Goal: Transaction & Acquisition: Download file/media

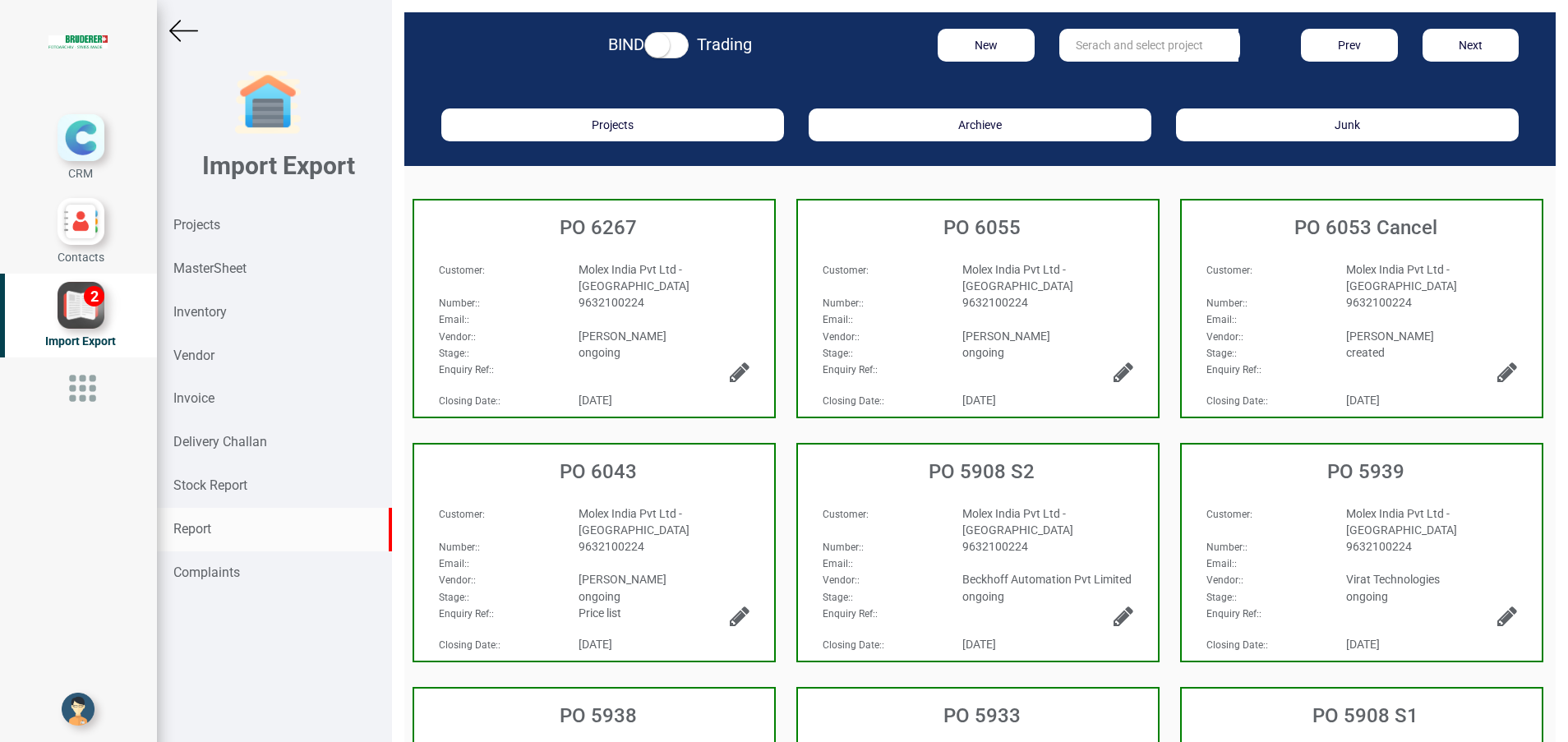
click at [232, 520] on div "Report" at bounding box center [274, 529] width 235 height 43
select select
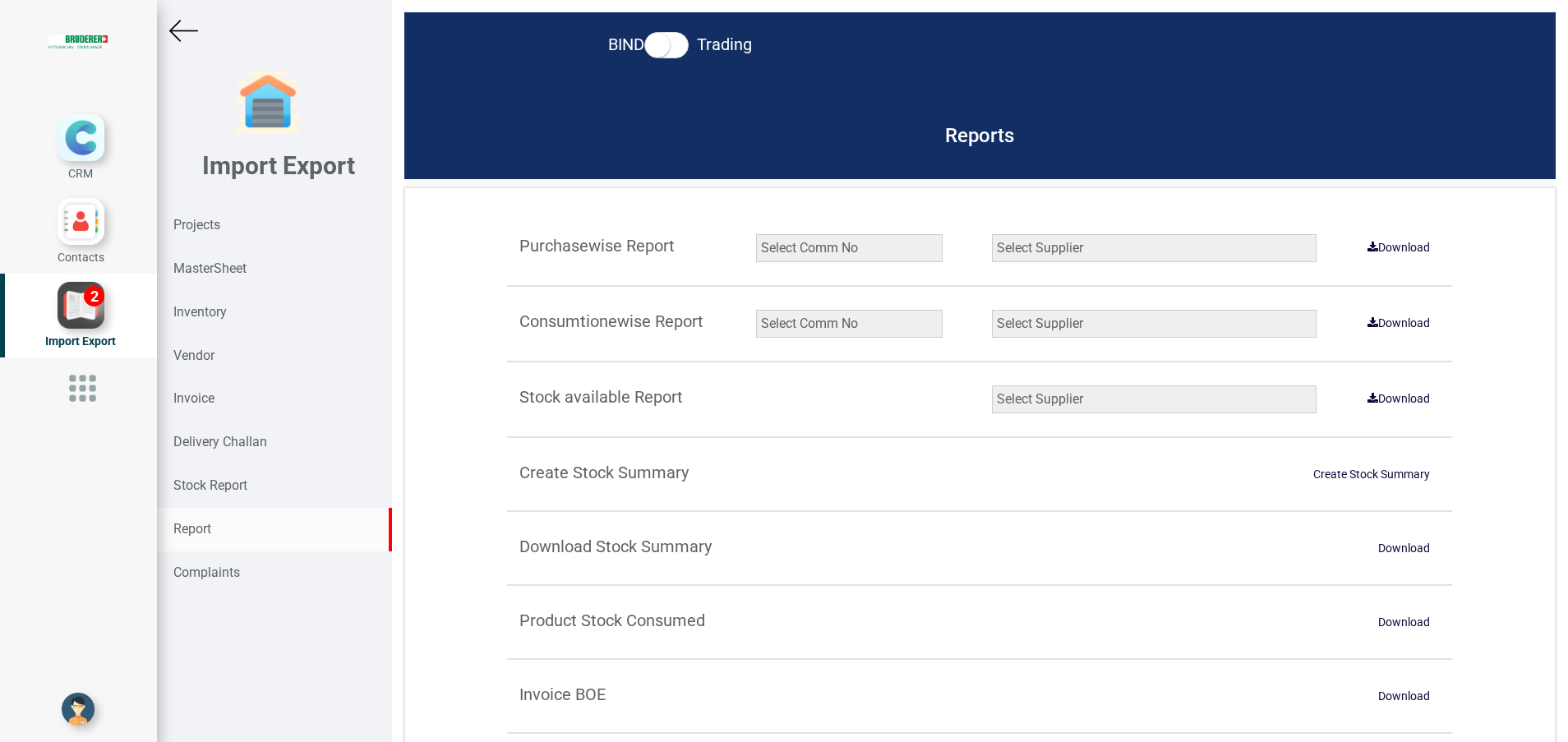
click at [793, 324] on select "Select Comm No 9872 2135R RU1506 11025-1298 5534R 5948 11051-1150 1932 2135 202…" at bounding box center [849, 323] width 186 height 28
select select "string:9927"
click at [756, 310] on select "Select Comm No 9872 2135R RU1506 11025-1298 5534R 5948 11051-1150 1932 2135 202…" at bounding box center [849, 323] width 186 height 28
drag, startPoint x: 1120, startPoint y: 329, endPoint x: 1116, endPoint y: 342, distance: 13.6
click at [1120, 329] on select "Select Supplier All Supplier XNG Automation solutions [PERSON_NAME] Beckhoff Au…" at bounding box center [1153, 323] width 324 height 28
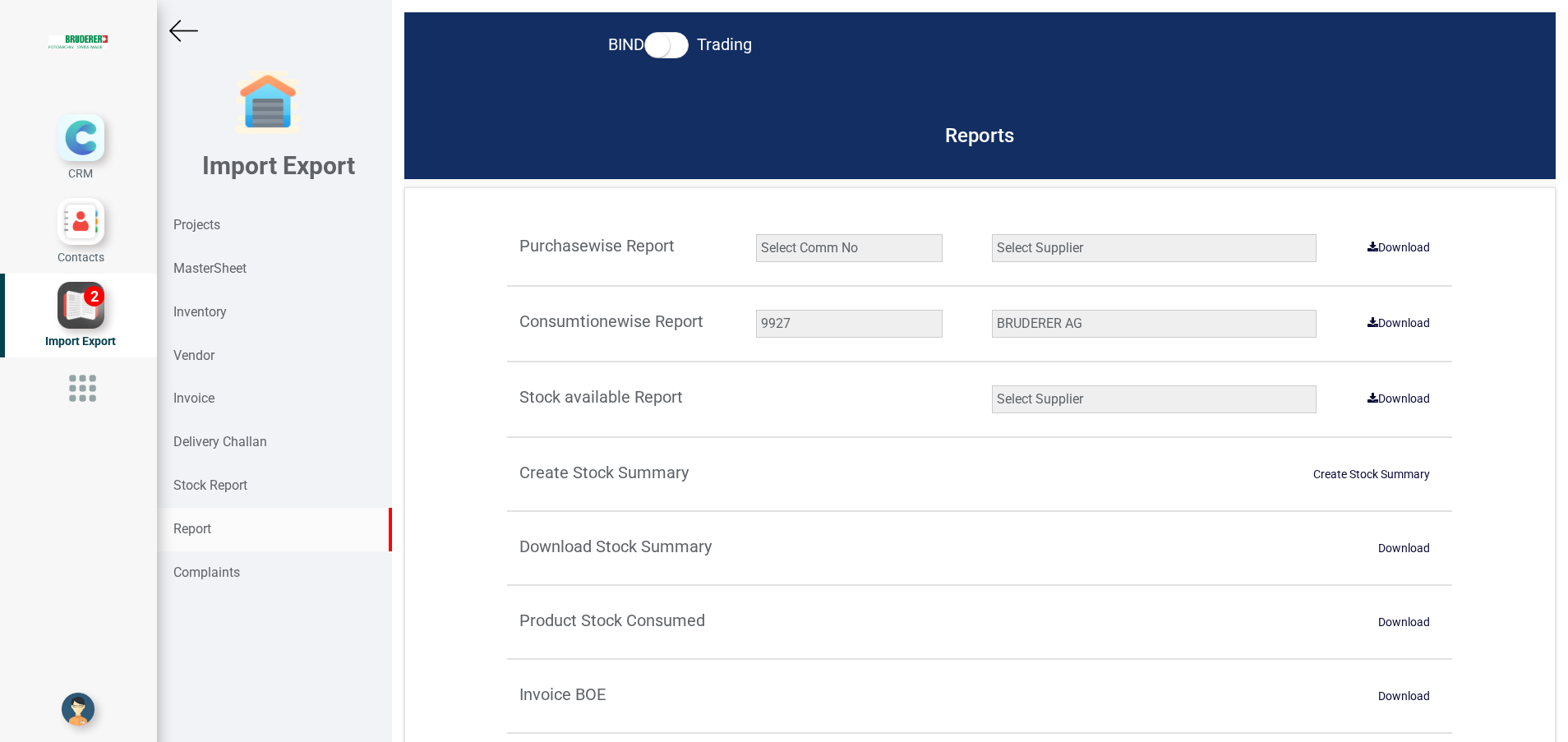
click at [992, 310] on select "Select Supplier All Supplier XNG Automation solutions [PERSON_NAME] Beckhoff Au…" at bounding box center [1153, 323] width 324 height 28
click at [1394, 322] on link "Download" at bounding box center [1398, 322] width 82 height 26
click at [1005, 328] on select "Select Supplier All Supplier XNG Automation solutions [PERSON_NAME] Beckhoff Au…" at bounding box center [1153, 323] width 324 height 28
select select "string:all"
click at [992, 310] on select "Select Supplier All Supplier XNG Automation solutions [PERSON_NAME] Beckhoff Au…" at bounding box center [1153, 323] width 324 height 28
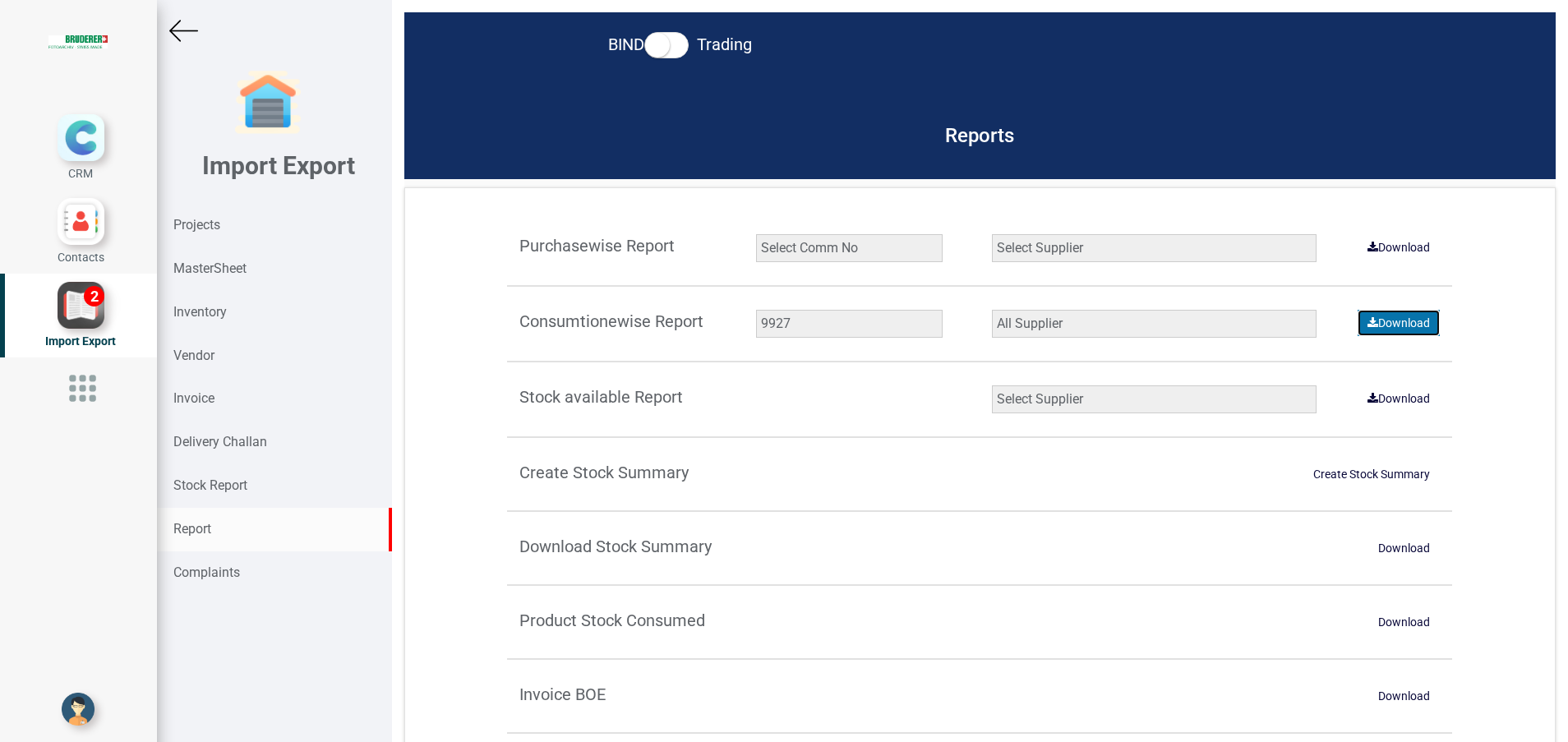
click at [1387, 322] on link "Download" at bounding box center [1398, 322] width 82 height 26
click at [855, 324] on select "Select Comm No 9872 2135R RU1506 11025-1298 5534R 5948 11051-1150 1932 2135 202…" at bounding box center [849, 323] width 186 height 28
select select "string:5965"
click at [756, 310] on select "Select Comm No 9872 2135R RU1506 11025-1298 5534R 5948 11051-1150 1932 2135 202…" at bounding box center [849, 323] width 186 height 28
click at [1377, 328] on link "Download" at bounding box center [1398, 322] width 82 height 26
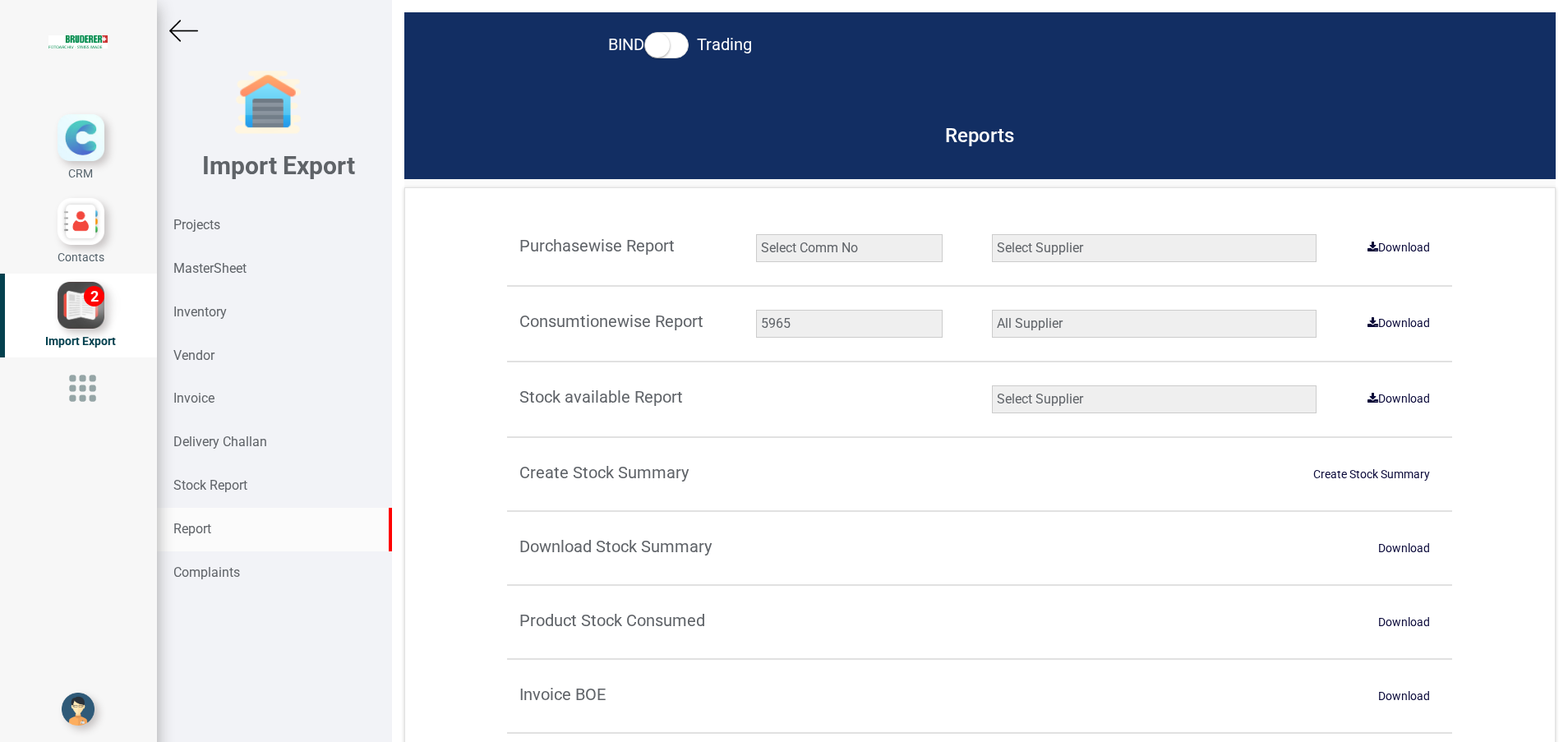
click at [1105, 318] on select "Select Supplier All Supplier XNG Automation solutions [PERSON_NAME] Beckhoff Au…" at bounding box center [1153, 323] width 324 height 28
click at [992, 310] on select "Select Supplier All Supplier XNG Automation solutions [PERSON_NAME] Beckhoff Au…" at bounding box center [1153, 323] width 324 height 28
click at [1367, 322] on link "Download" at bounding box center [1398, 322] width 82 height 26
click at [871, 322] on select "Select Comm No 9872 2135R RU1506 11025-1298 5534R 5948 11051-1150 1932 2135 202…" at bounding box center [849, 323] width 186 height 28
click at [1022, 323] on select "Select Supplier All Supplier XNG Automation solutions [PERSON_NAME] Beckhoff Au…" at bounding box center [1153, 323] width 324 height 28
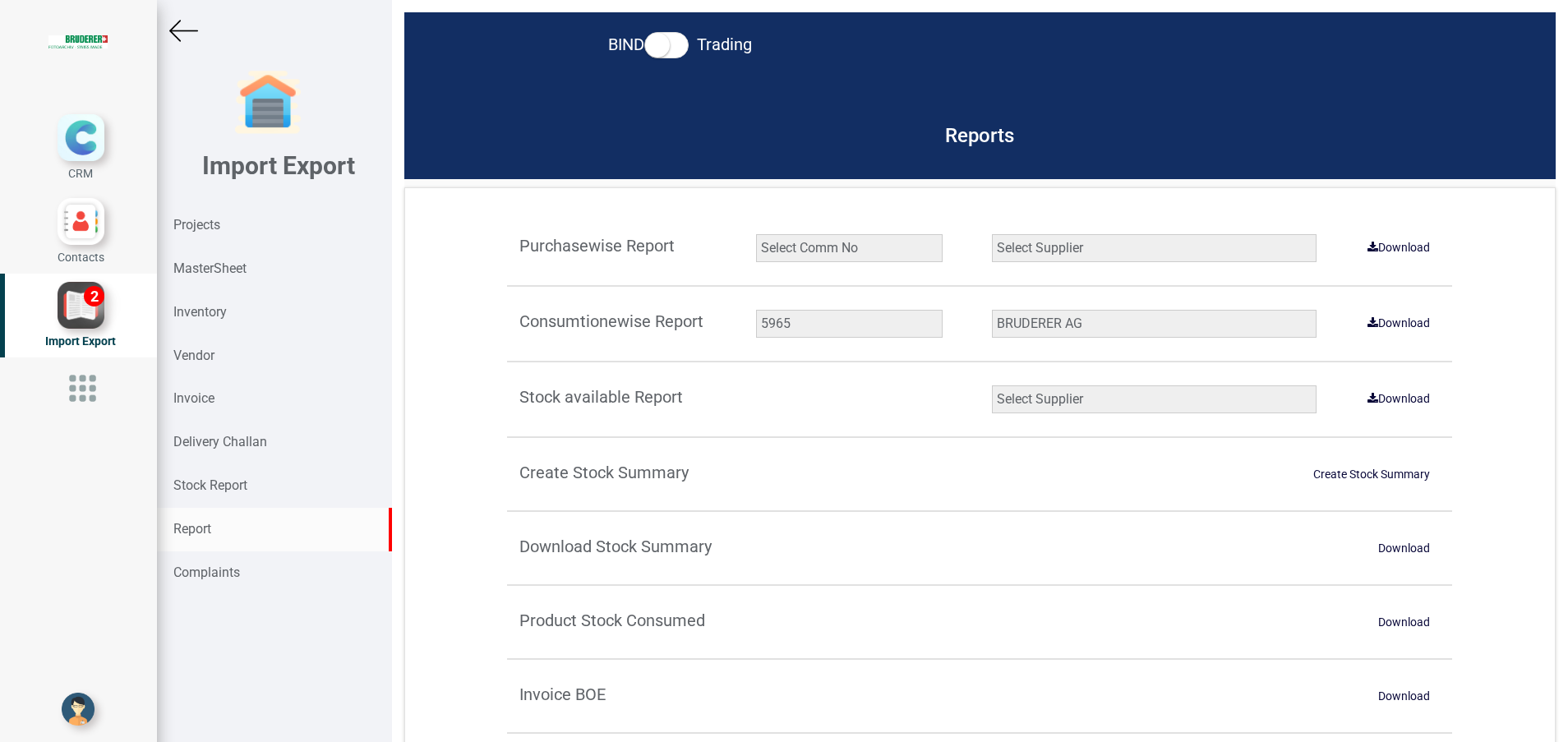
select select "string:all"
click at [992, 310] on select "Select Supplier All Supplier XNG Automation solutions [PERSON_NAME] Beckhoff Au…" at bounding box center [1153, 323] width 324 height 28
click at [1365, 330] on link "Download" at bounding box center [1398, 322] width 82 height 26
